Goal: Information Seeking & Learning: Learn about a topic

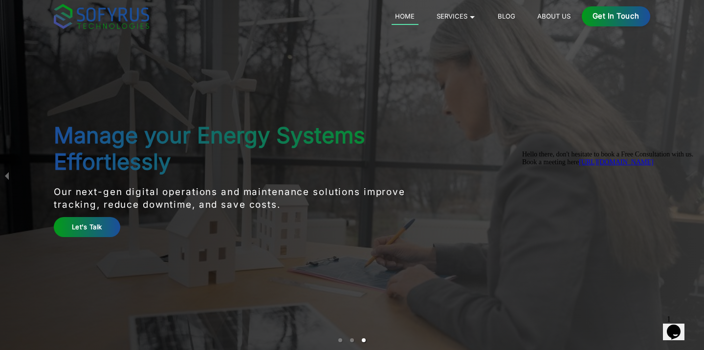
click at [504, 19] on link "Blog" at bounding box center [507, 16] width 25 height 12
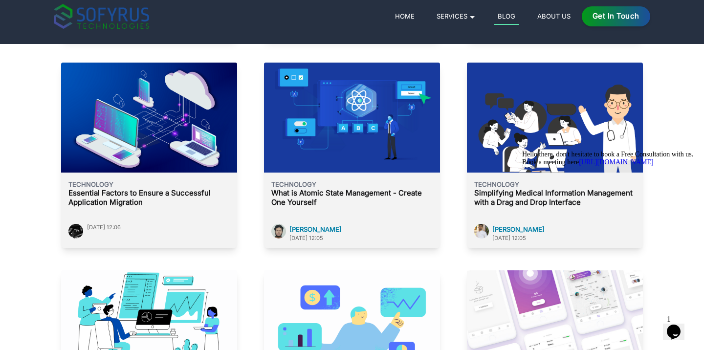
scroll to position [2141, 0]
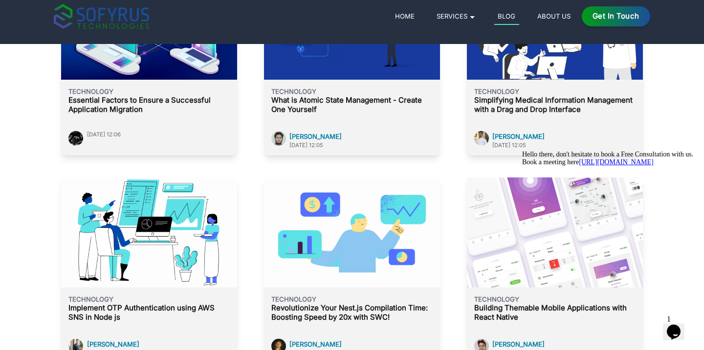
click at [553, 19] on link "About Us" at bounding box center [554, 16] width 41 height 12
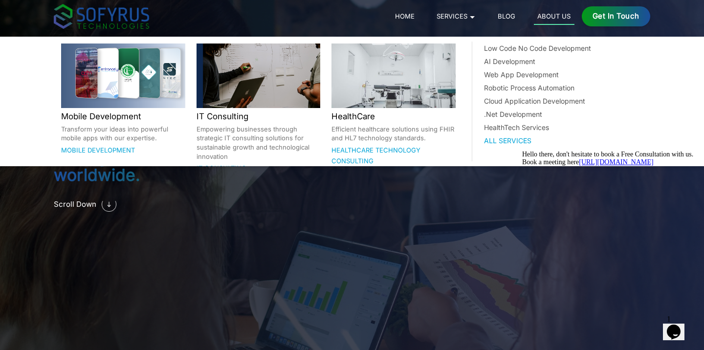
click at [457, 16] on link "Services 🞃" at bounding box center [456, 16] width 46 height 12
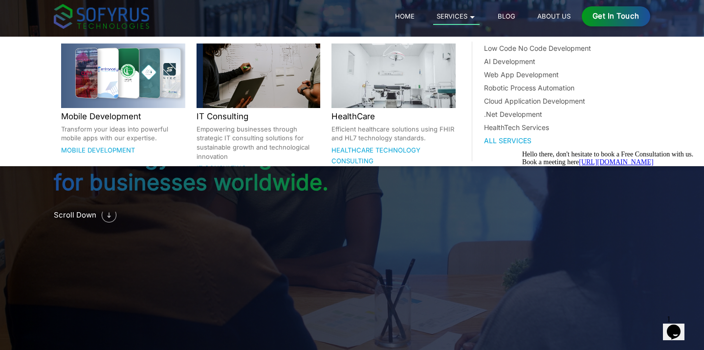
click at [130, 120] on h2 "Mobile Development" at bounding box center [123, 116] width 124 height 13
click at [110, 116] on h2 "Mobile Development" at bounding box center [123, 116] width 124 height 13
click at [124, 88] on div at bounding box center [123, 76] width 124 height 65
click at [99, 148] on link "Mobile Development" at bounding box center [98, 150] width 74 height 8
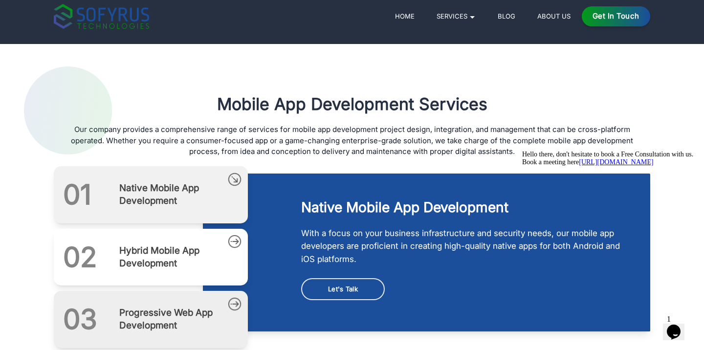
scroll to position [727, 0]
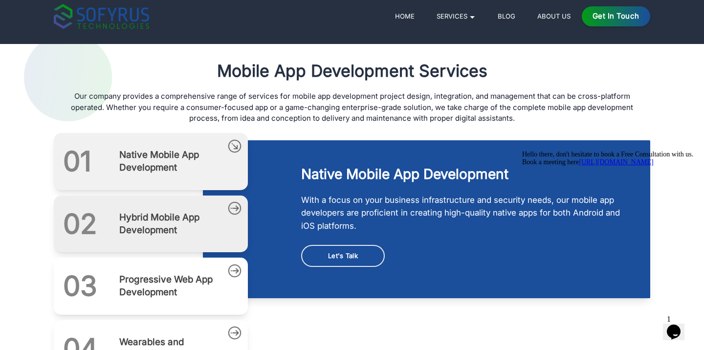
click at [117, 235] on div "0 2 Hybrid Mobile App Development" at bounding box center [151, 224] width 194 height 57
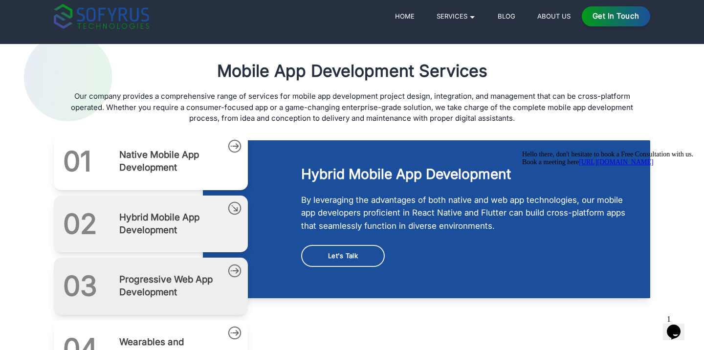
click at [156, 285] on h2 "Progressive Web App Development" at bounding box center [168, 286] width 98 height 26
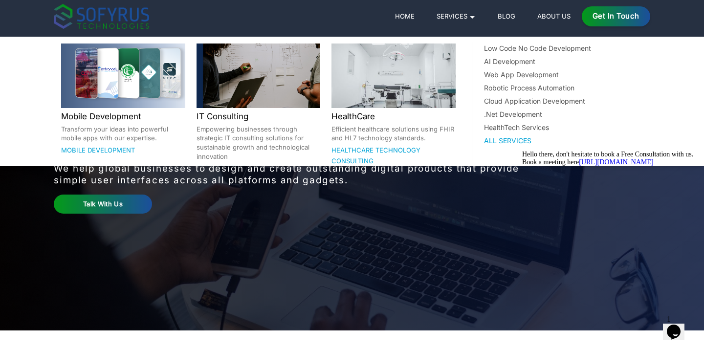
scroll to position [0, 0]
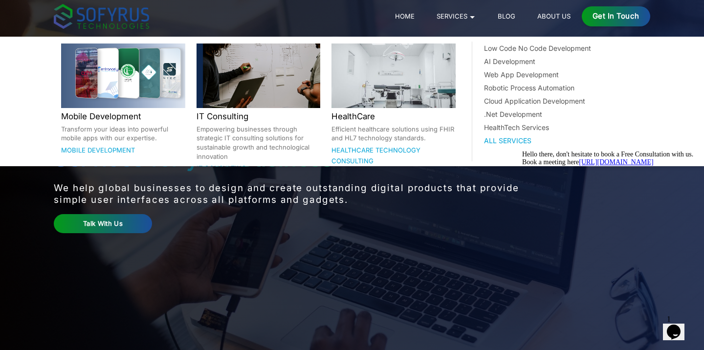
click at [225, 89] on div at bounding box center [259, 76] width 124 height 65
click at [500, 45] on div "Low Code No Code Development" at bounding box center [561, 48] width 155 height 10
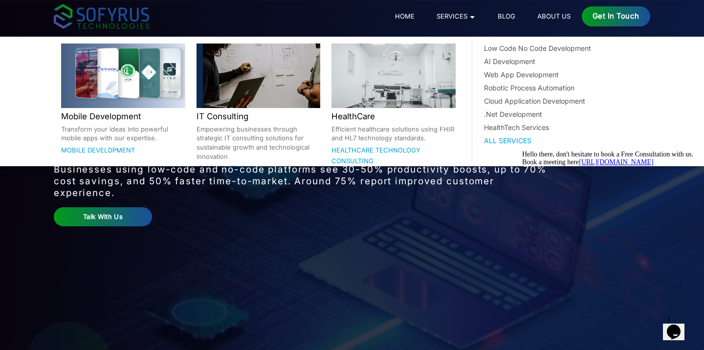
click at [455, 17] on link "Services 🞃" at bounding box center [456, 16] width 46 height 12
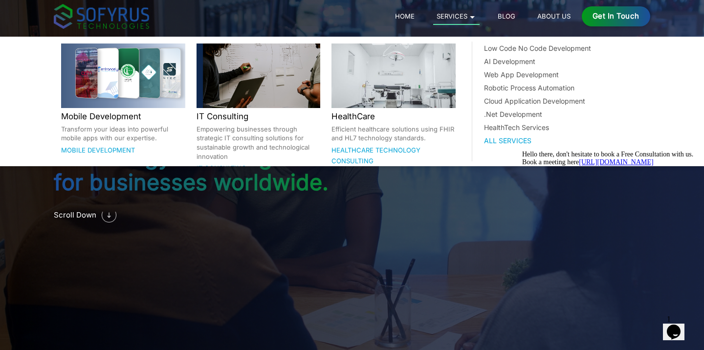
click at [502, 140] on div "All Services" at bounding box center [561, 140] width 155 height 10
click at [502, 136] on div "All Services" at bounding box center [561, 140] width 155 height 10
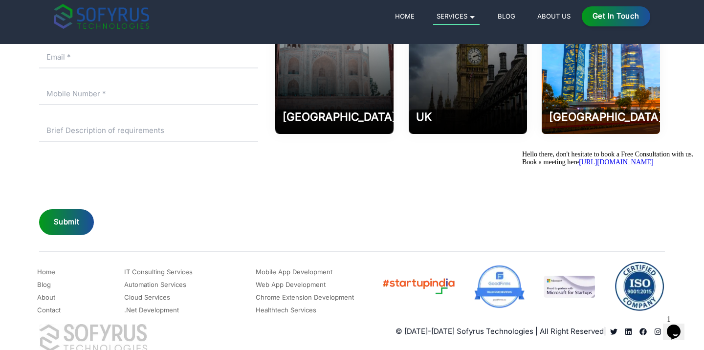
scroll to position [3110, 0]
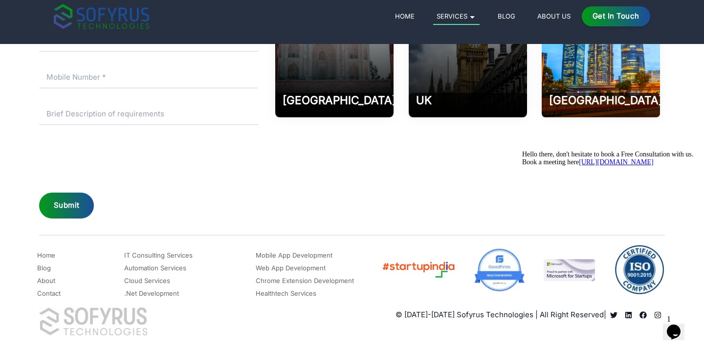
click at [522, 151] on icon "Chat attention grabber" at bounding box center [522, 151] width 0 height 0
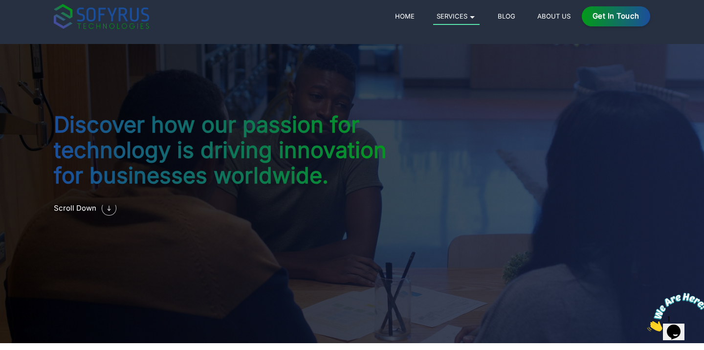
scroll to position [0, 0]
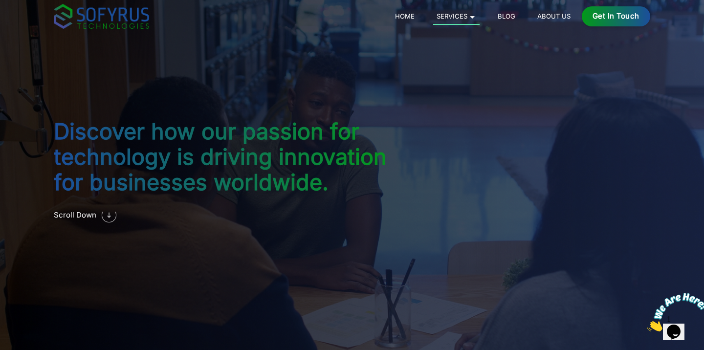
click at [121, 14] on img at bounding box center [101, 16] width 95 height 25
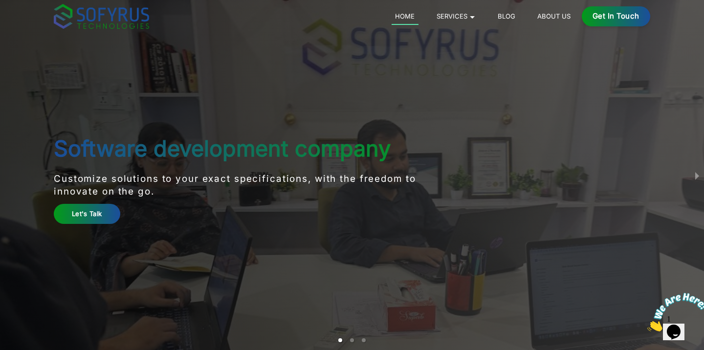
click at [509, 18] on link "Blog" at bounding box center [507, 16] width 25 height 12
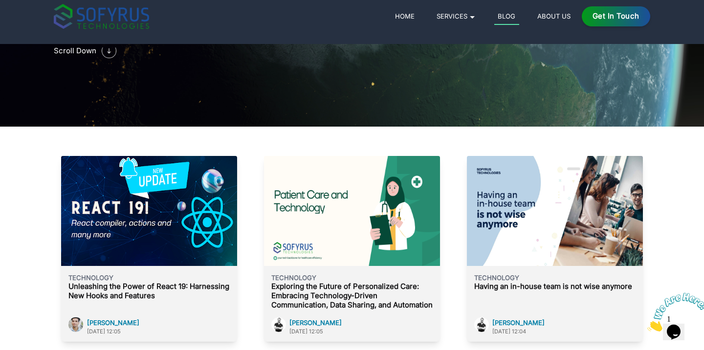
scroll to position [85, 0]
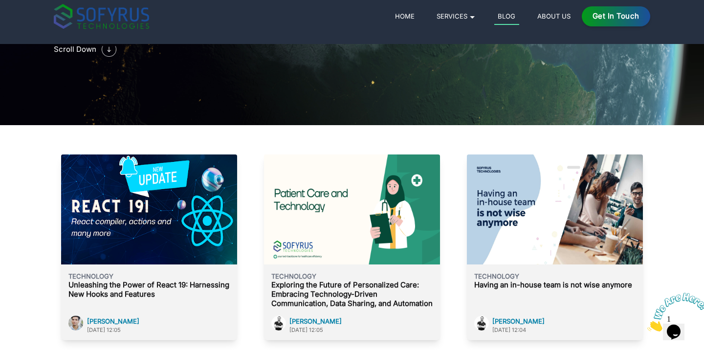
click at [315, 299] on p "Exploring the Future of Personalized Care: Embracing Technology-Driven Communic…" at bounding box center [351, 294] width 161 height 27
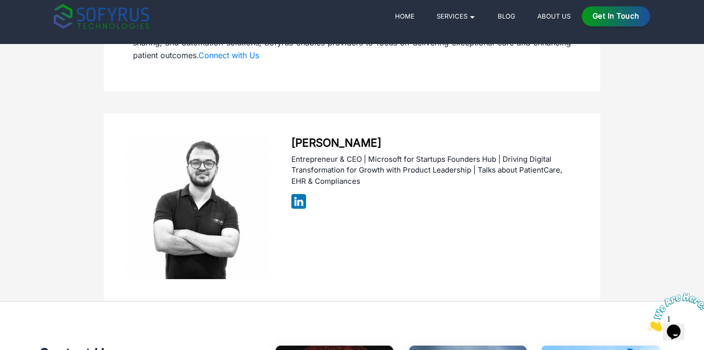
scroll to position [2272, 0]
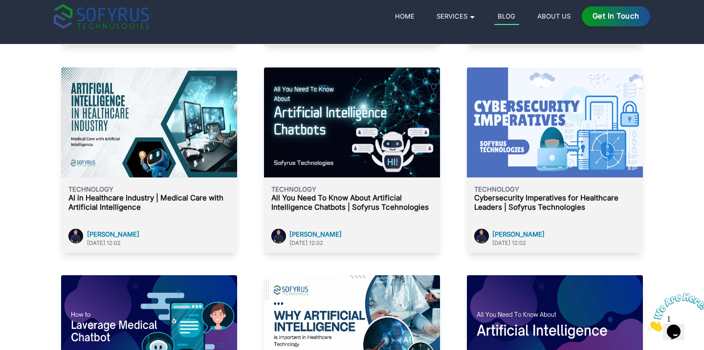
scroll to position [415, 0]
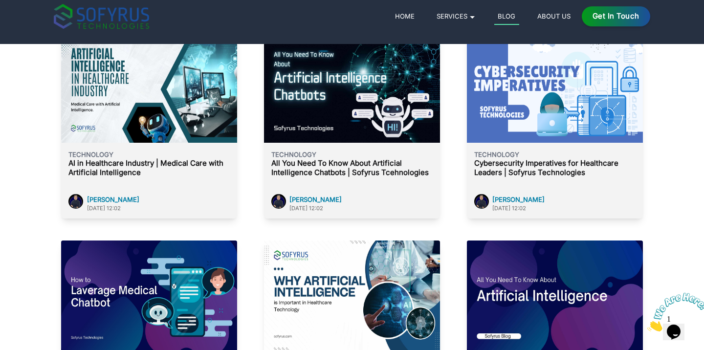
click at [96, 21] on img at bounding box center [101, 16] width 95 height 25
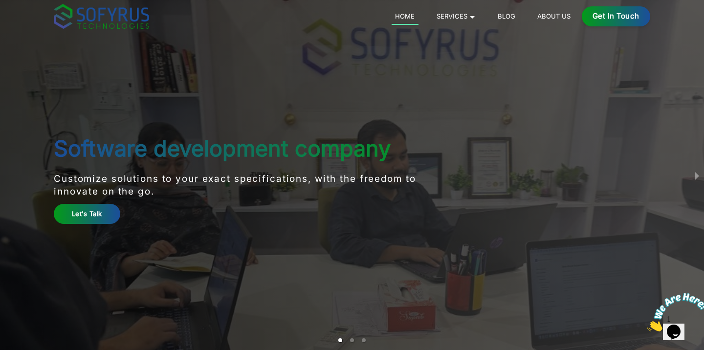
drag, startPoint x: 407, startPoint y: 268, endPoint x: 337, endPoint y: 267, distance: 70.5
click at [337, 267] on main "Software development company Customize solutions to your exact specifications, …" at bounding box center [352, 175] width 626 height 350
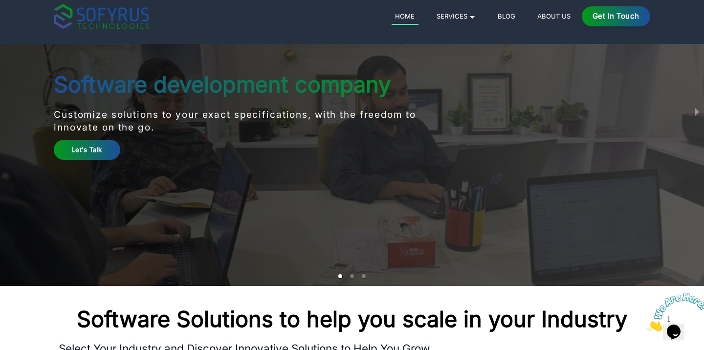
scroll to position [67, 0]
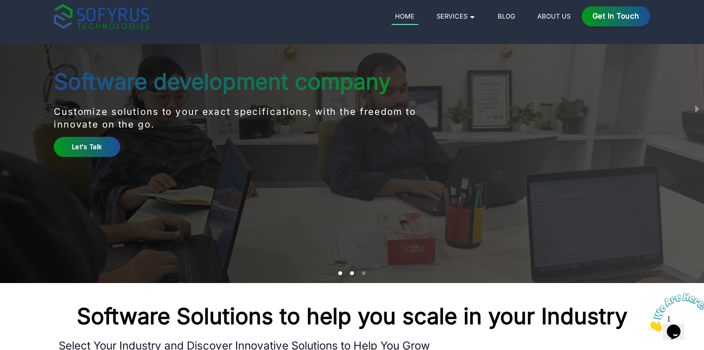
click at [352, 274] on li "slide item 2" at bounding box center [352, 273] width 4 height 4
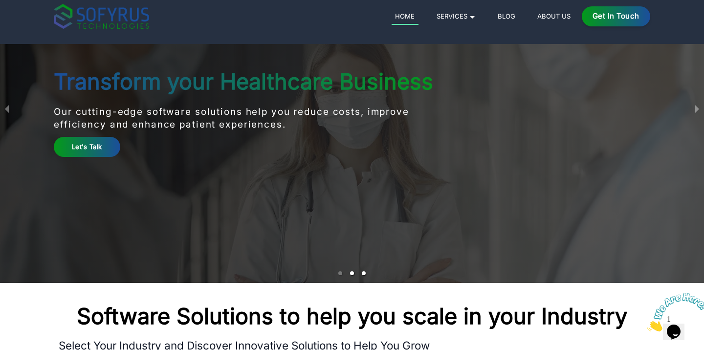
click at [364, 273] on li "slide item 3" at bounding box center [364, 273] width 4 height 4
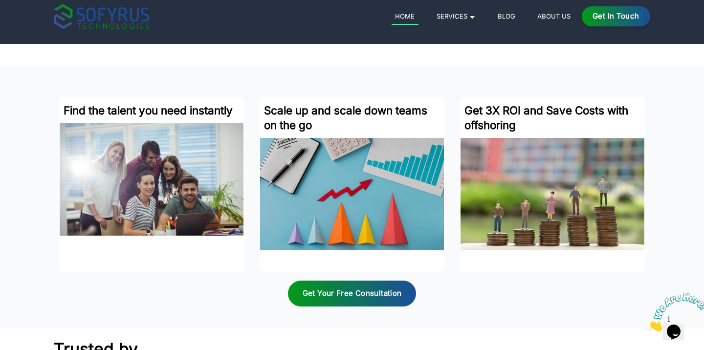
scroll to position [2465, 0]
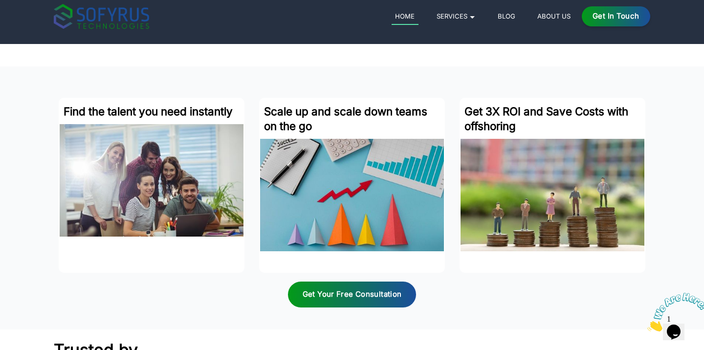
click at [174, 110] on h3 "Find the talent you need instantly" at bounding box center [152, 111] width 177 height 15
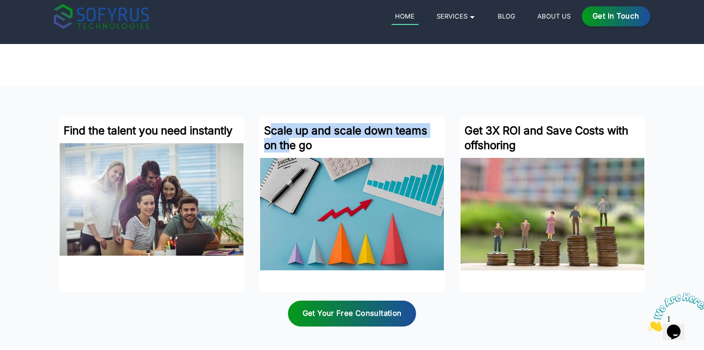
drag, startPoint x: 269, startPoint y: 129, endPoint x: 290, endPoint y: 142, distance: 24.8
click at [290, 142] on h3 "Scale up and scale down teams on the go" at bounding box center [352, 137] width 177 height 29
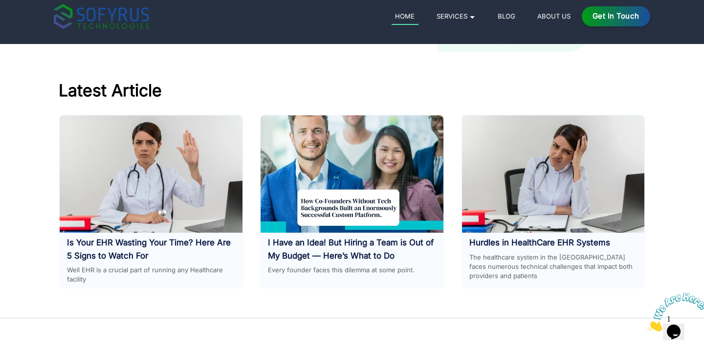
scroll to position [4245, 0]
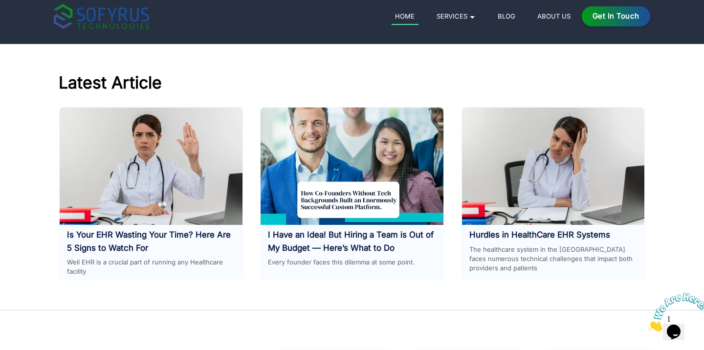
click at [138, 245] on link "Is Your EHR Wasting Your Time? Here Are 5 Signs to Watch For" at bounding box center [149, 241] width 164 height 23
